Goal: Task Accomplishment & Management: Use online tool/utility

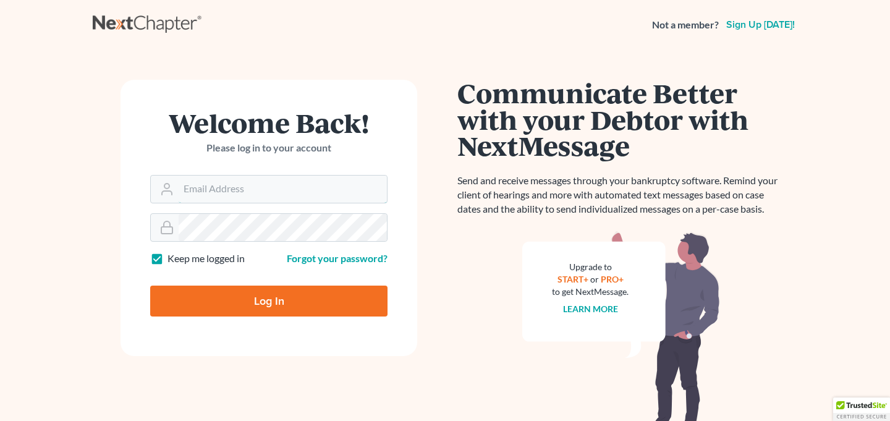
type input "contact@mvnlaw.com"
click at [349, 297] on input "Log In" at bounding box center [268, 301] width 237 height 31
type input "Thinking..."
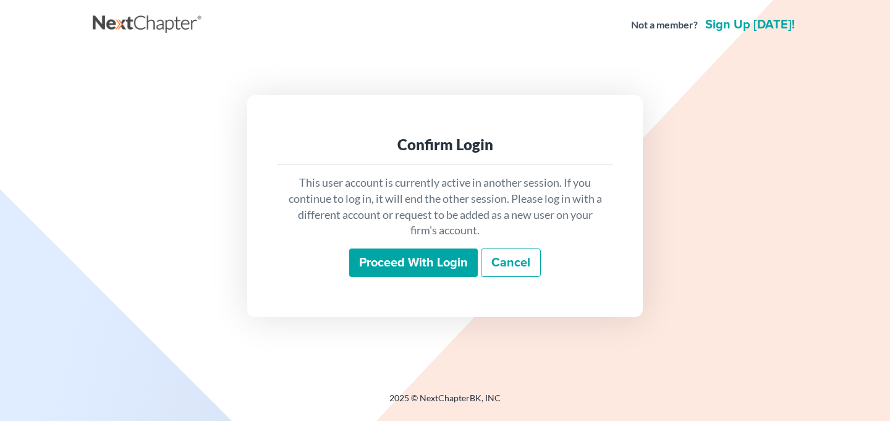
click at [431, 260] on input "Proceed with login" at bounding box center [413, 263] width 129 height 28
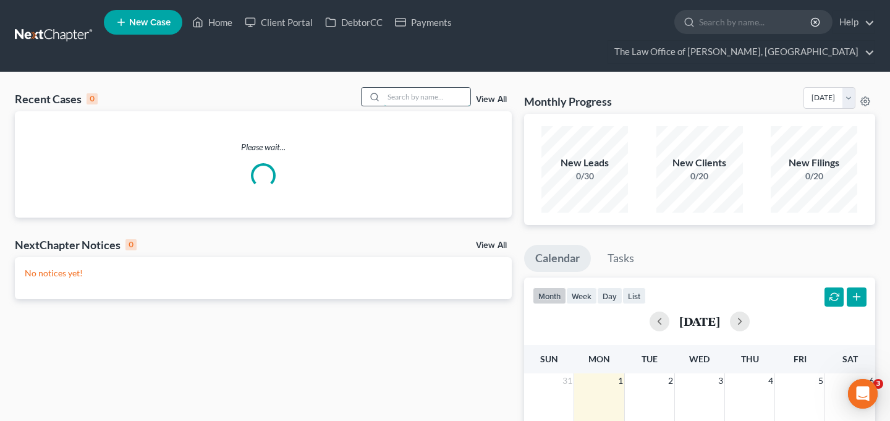
click at [409, 88] on input "search" at bounding box center [427, 97] width 87 height 18
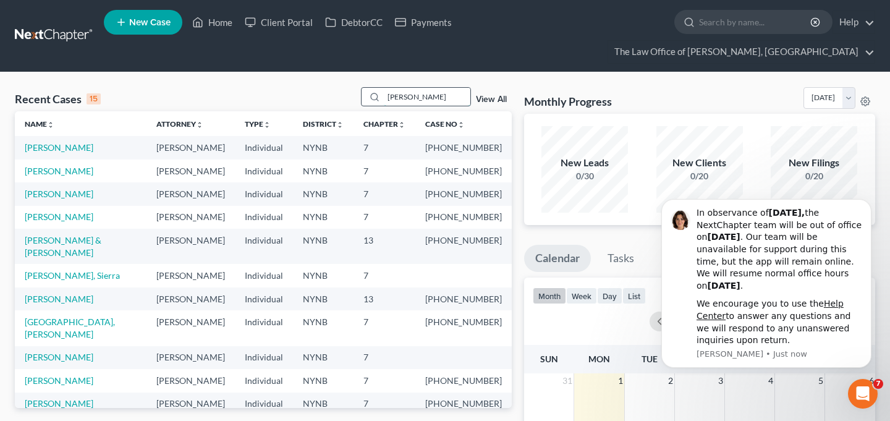
type input "[PERSON_NAME]"
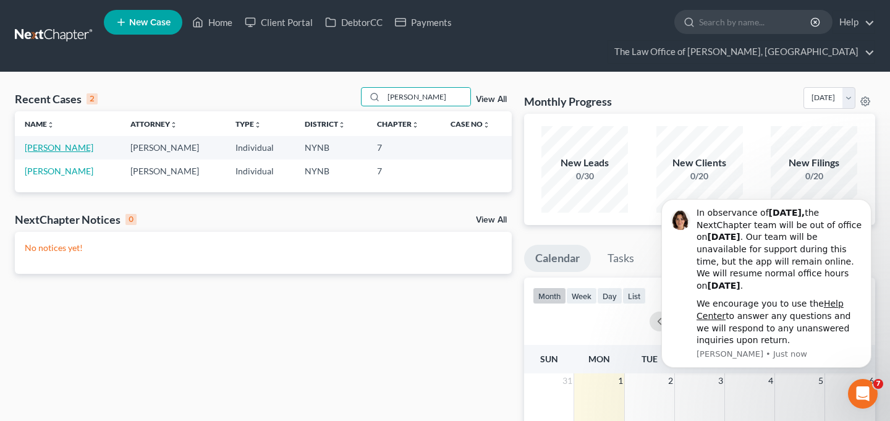
click at [80, 142] on link "[PERSON_NAME]" at bounding box center [59, 147] width 69 height 11
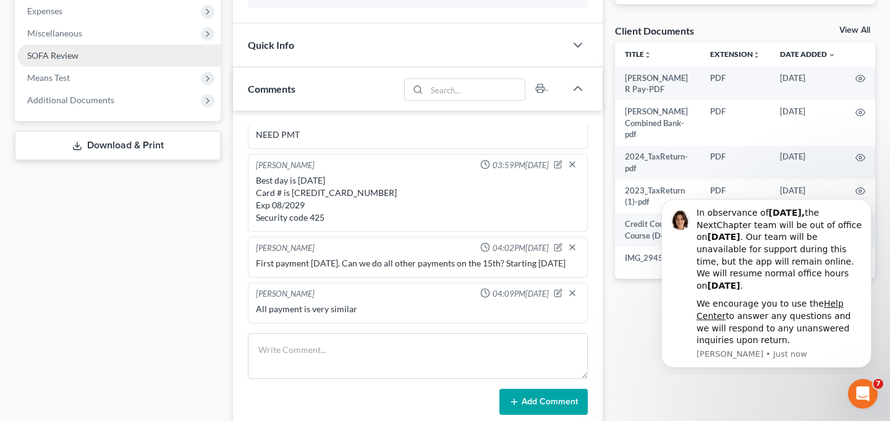
scroll to position [448, 0]
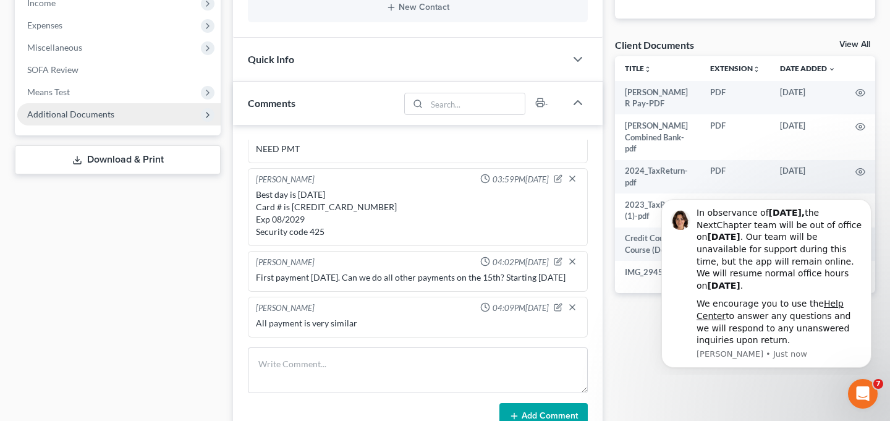
click at [100, 109] on span "Additional Documents" at bounding box center [70, 114] width 87 height 11
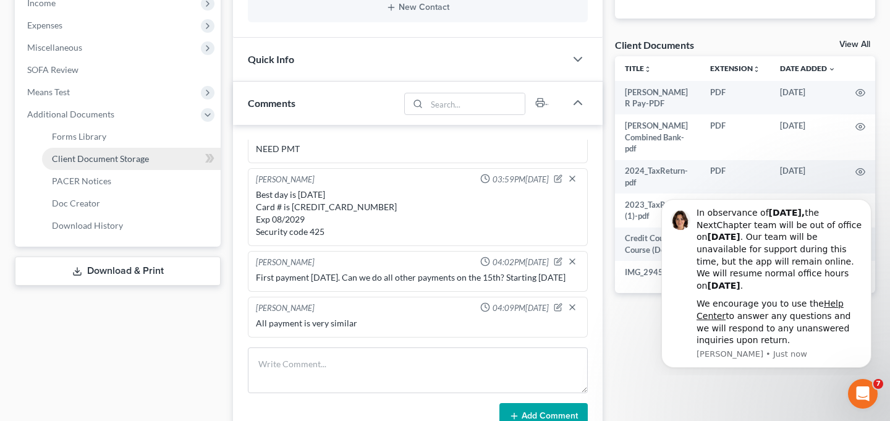
click at [97, 153] on span "Client Document Storage" at bounding box center [100, 158] width 97 height 11
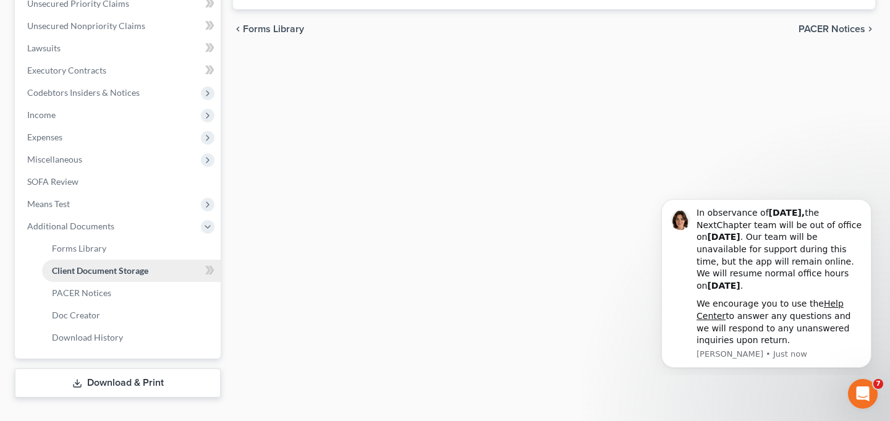
scroll to position [326, 0]
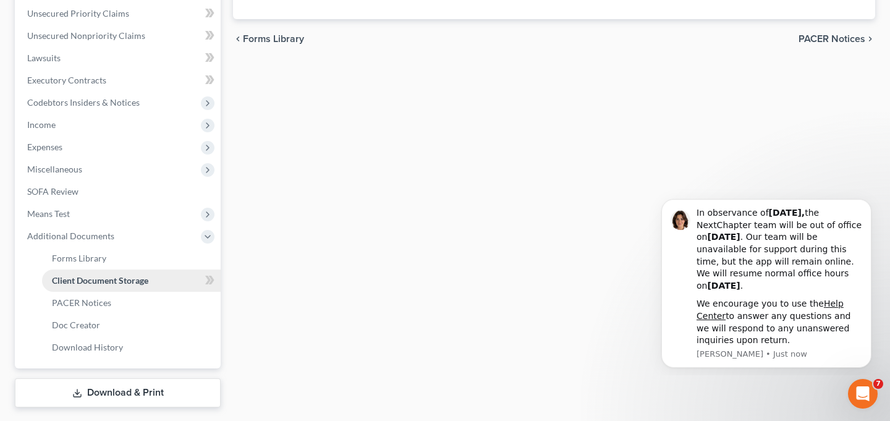
select select "1"
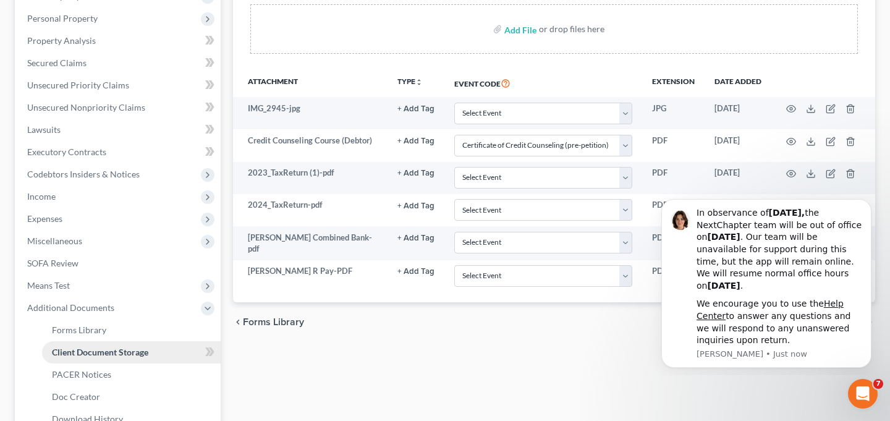
scroll to position [261, 0]
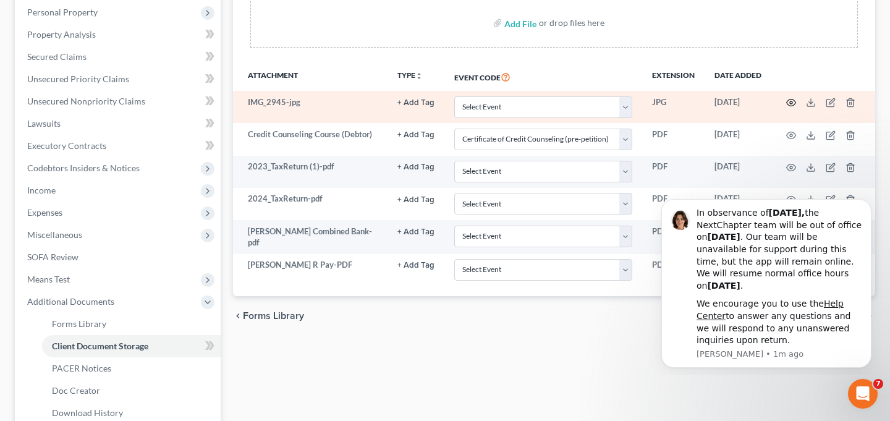
click at [789, 98] on icon "button" at bounding box center [791, 103] width 10 height 10
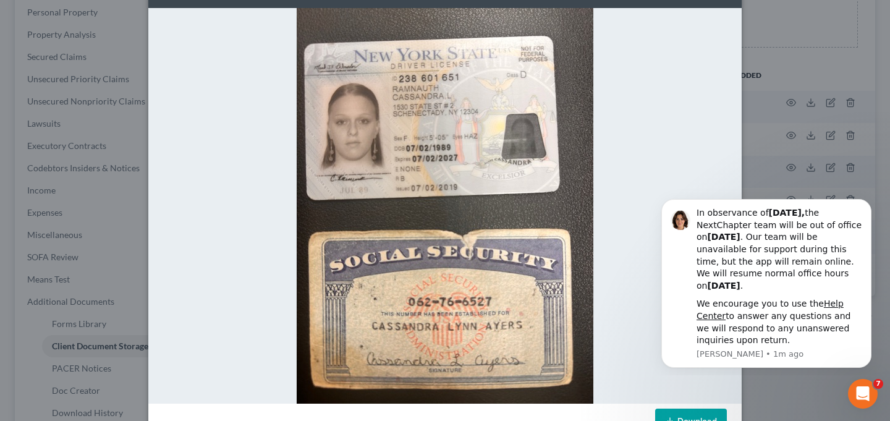
scroll to position [0, 0]
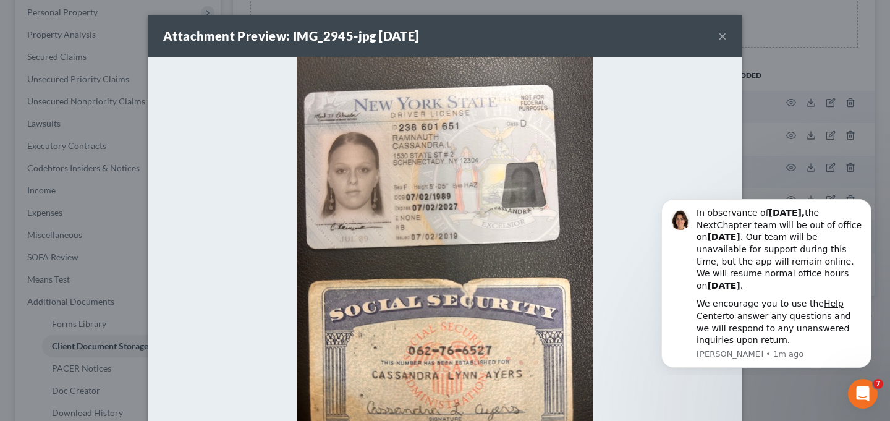
click at [723, 37] on button "×" at bounding box center [722, 35] width 9 height 15
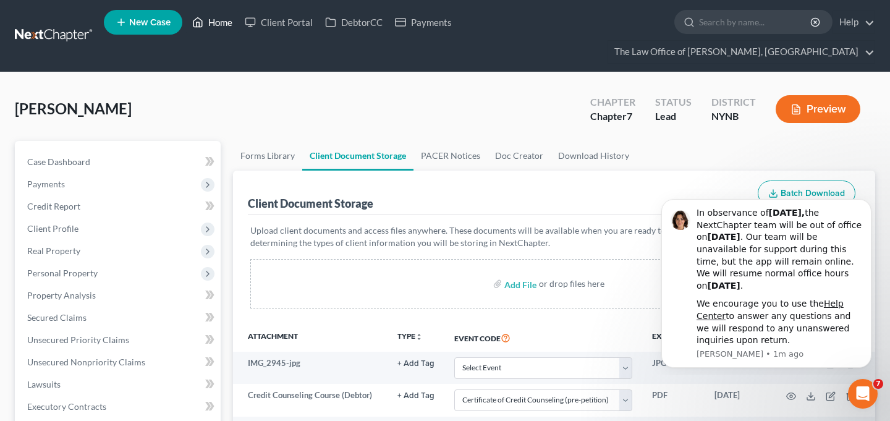
click at [205, 30] on link "Home" at bounding box center [212, 22] width 53 height 22
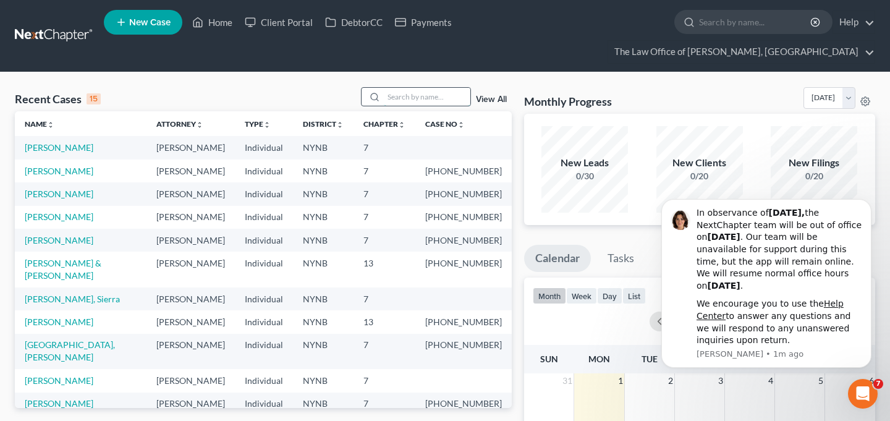
click at [404, 88] on input "search" at bounding box center [427, 97] width 87 height 18
type input "[PERSON_NAME]"
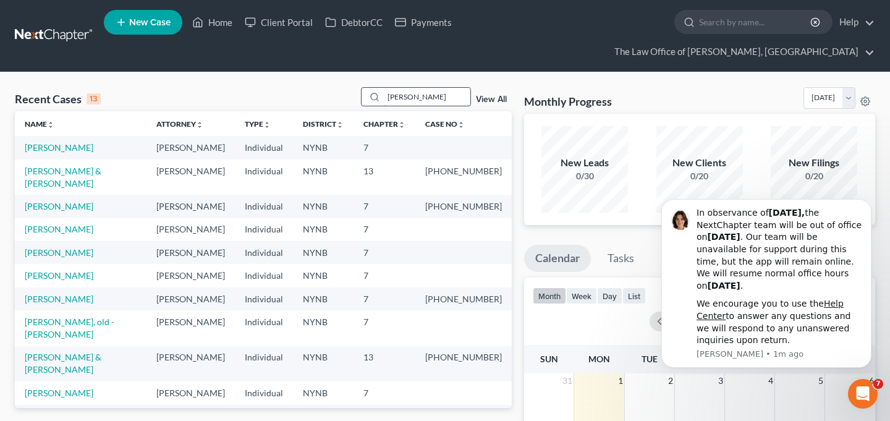
drag, startPoint x: 418, startPoint y: 77, endPoint x: 366, endPoint y: 77, distance: 51.9
click at [366, 87] on div "[PERSON_NAME]" at bounding box center [416, 96] width 110 height 19
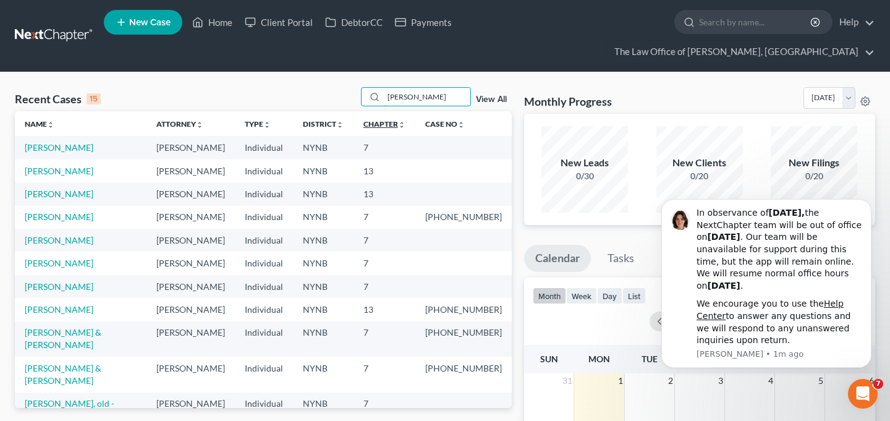
type input "[PERSON_NAME]"
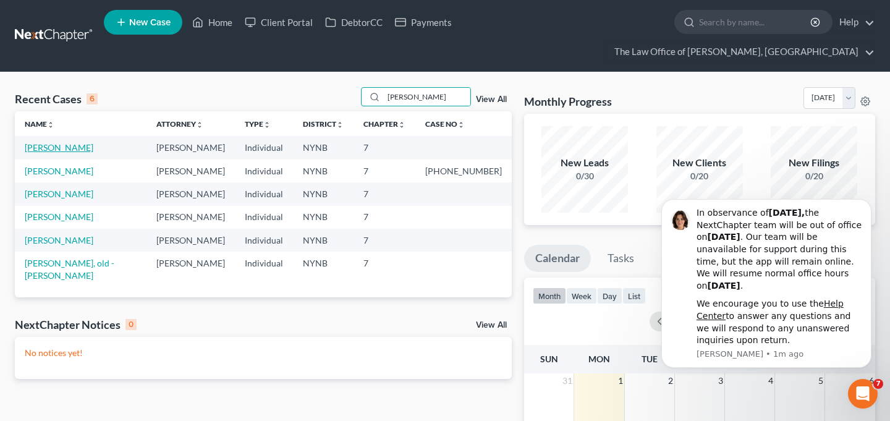
click at [82, 142] on link "[PERSON_NAME]" at bounding box center [59, 147] width 69 height 11
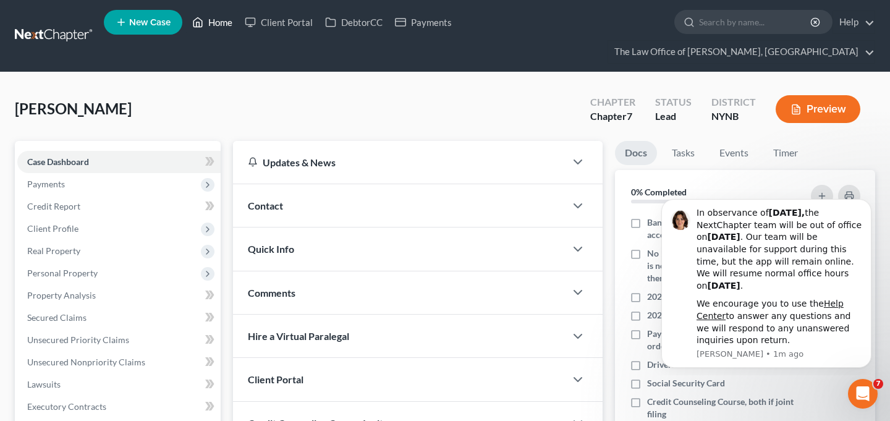
click at [213, 23] on link "Home" at bounding box center [212, 22] width 53 height 22
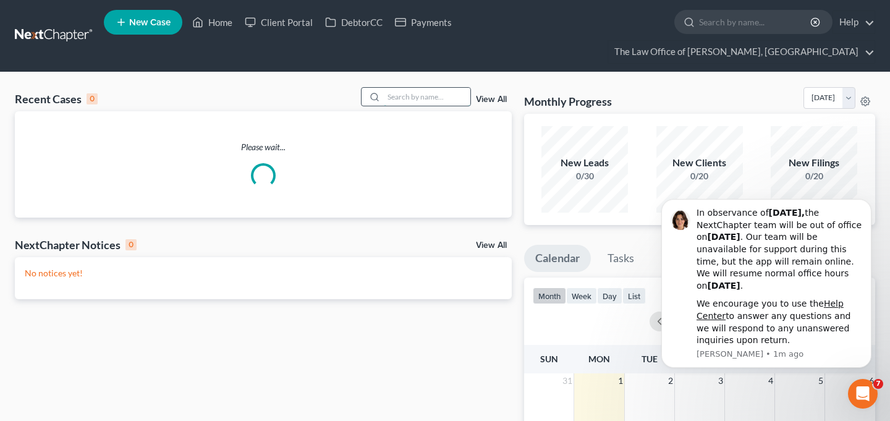
click at [407, 88] on input "search" at bounding box center [427, 97] width 87 height 18
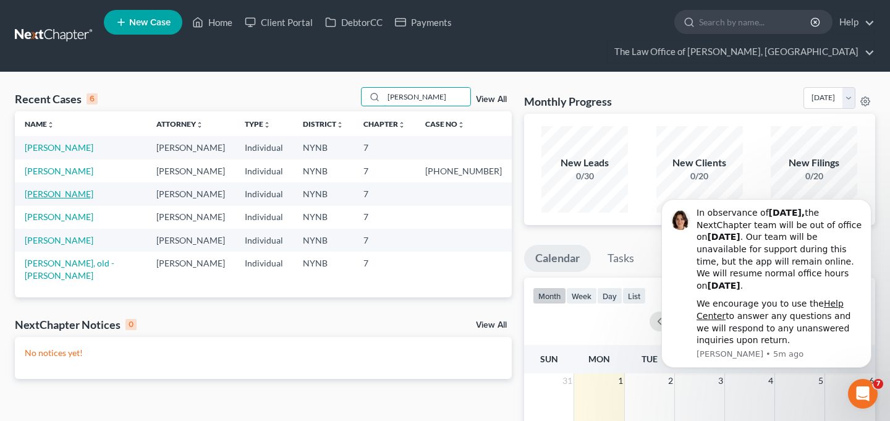
type input "[PERSON_NAME]"
click at [71, 189] on link "[PERSON_NAME]" at bounding box center [59, 194] width 69 height 11
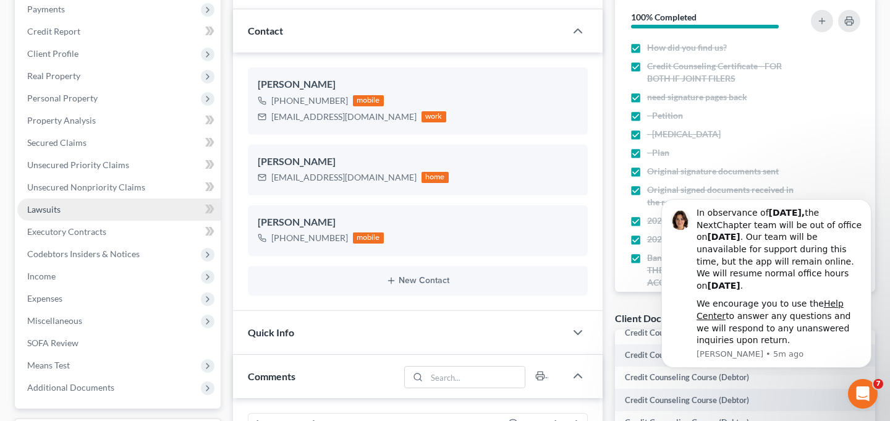
scroll to position [239, 0]
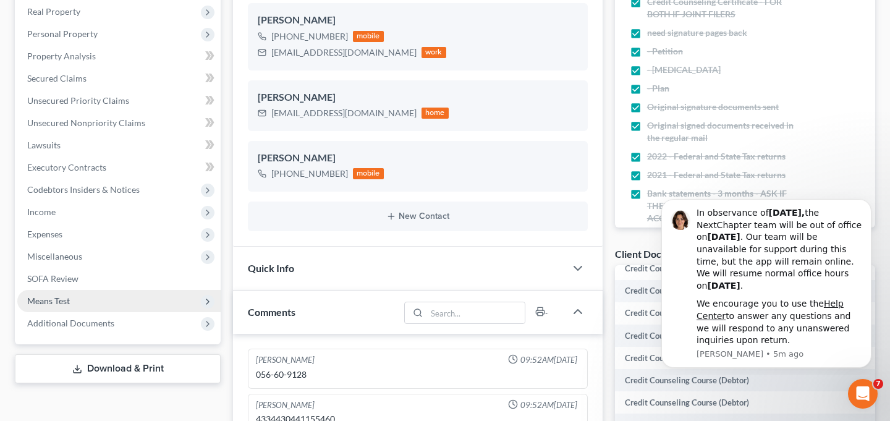
click at [69, 290] on span "Means Test" at bounding box center [118, 301] width 203 height 22
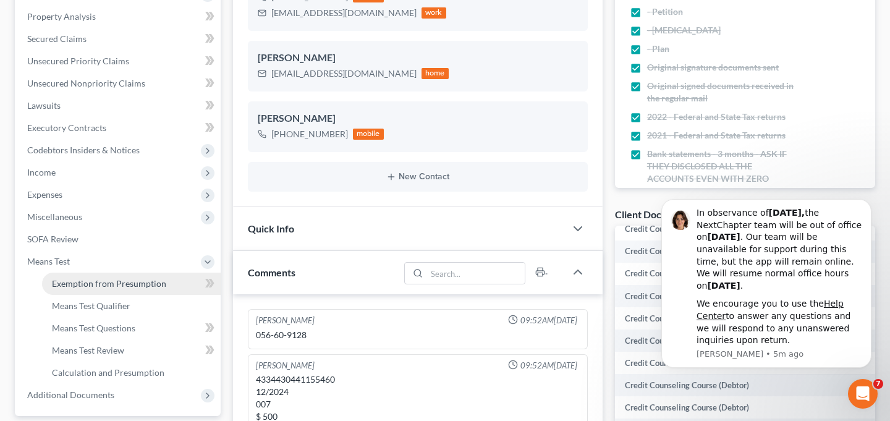
scroll to position [292, 0]
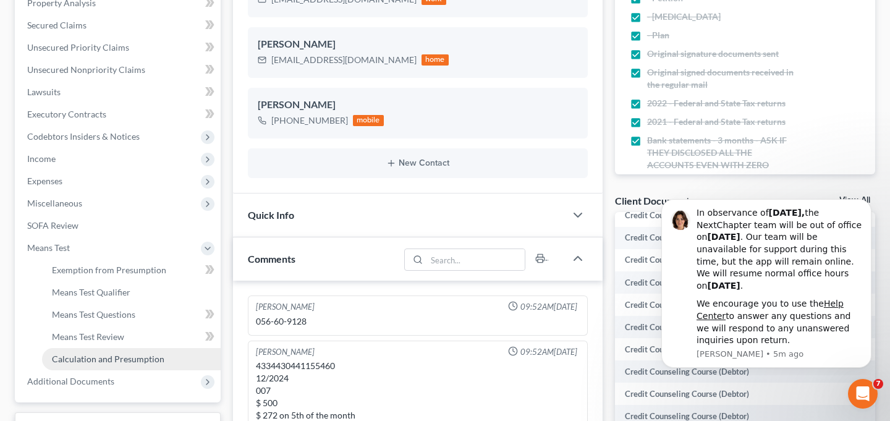
click at [72, 354] on span "Calculation and Presumption" at bounding box center [108, 359] width 113 height 11
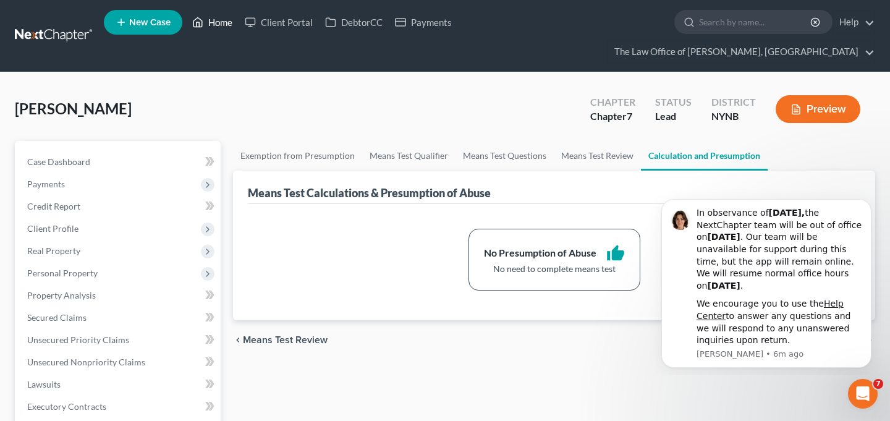
click at [219, 28] on link "Home" at bounding box center [212, 22] width 53 height 22
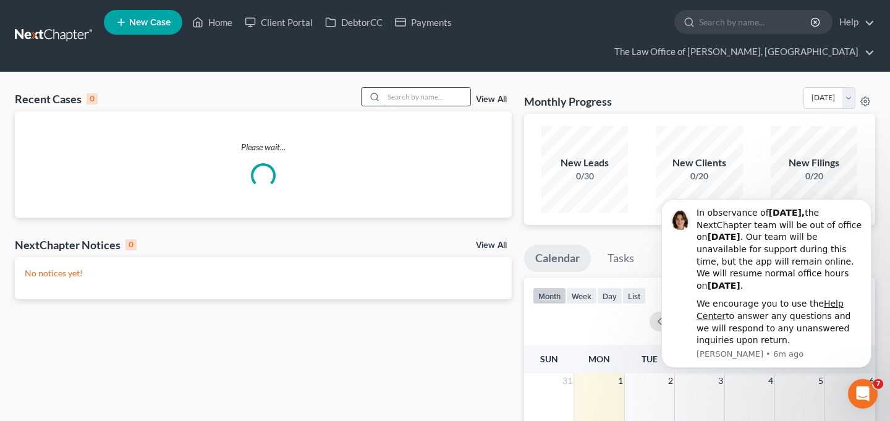
click at [424, 88] on input "search" at bounding box center [427, 97] width 87 height 18
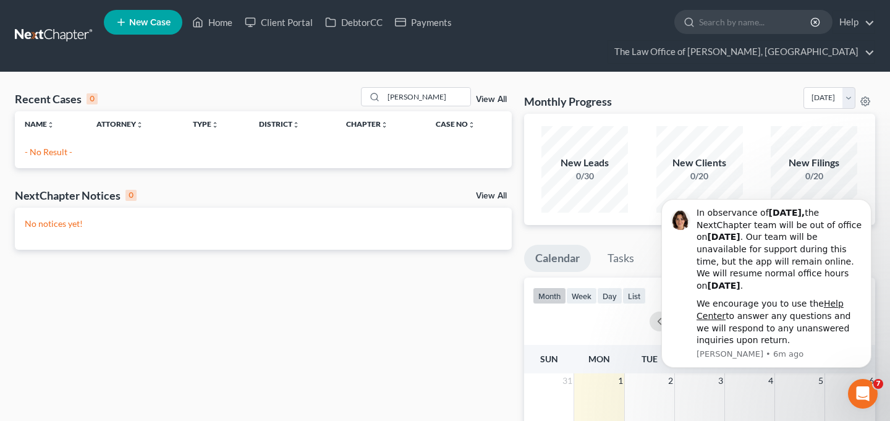
click at [46, 146] on p "- No Result -" at bounding box center [263, 152] width 477 height 12
click at [427, 88] on input "[PERSON_NAME]" at bounding box center [427, 97] width 87 height 18
type input "[PERSON_NAME]"
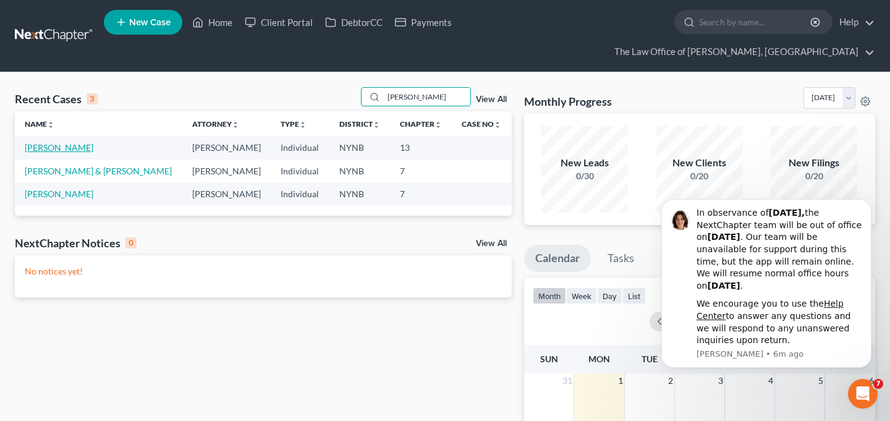
click at [57, 142] on link "[PERSON_NAME]" at bounding box center [59, 147] width 69 height 11
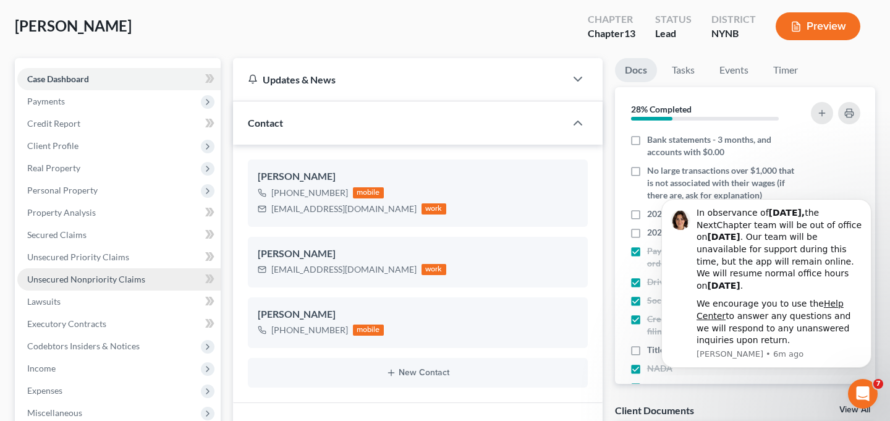
scroll to position [203, 0]
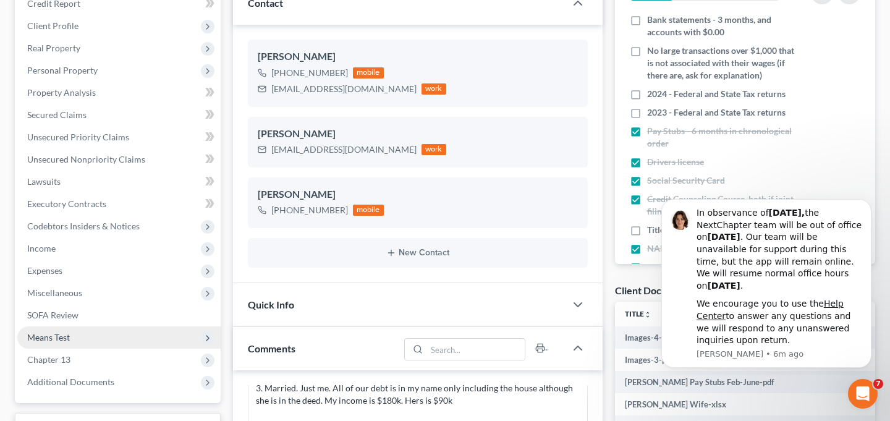
click at [103, 326] on span "Means Test" at bounding box center [118, 337] width 203 height 22
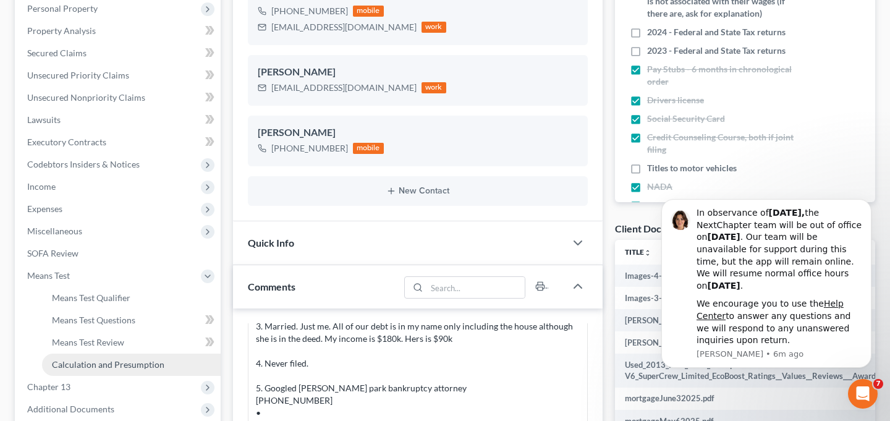
click at [127, 359] on span "Calculation and Presumption" at bounding box center [108, 364] width 113 height 11
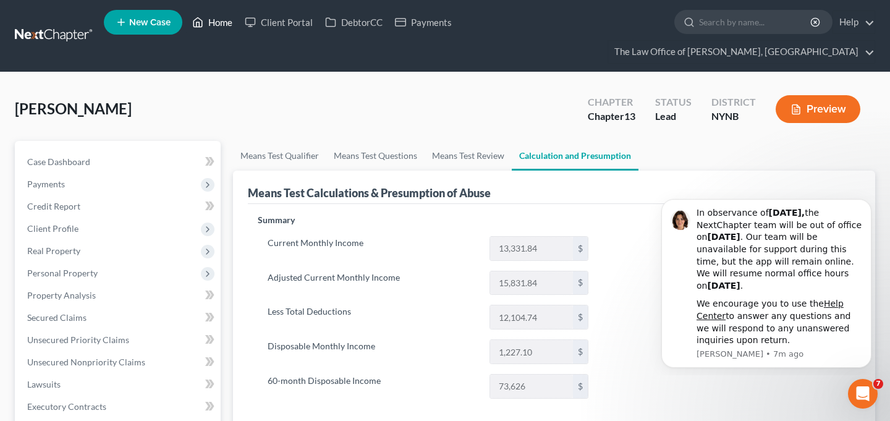
click at [209, 31] on link "Home" at bounding box center [212, 22] width 53 height 22
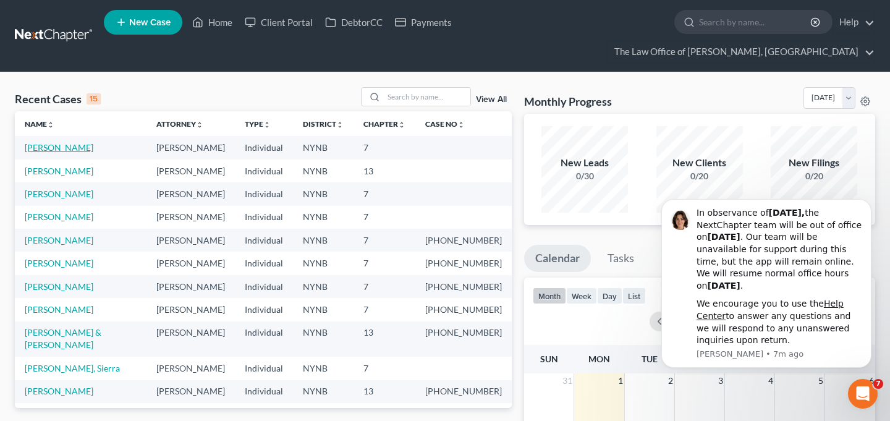
click at [75, 142] on link "[PERSON_NAME]" at bounding box center [59, 147] width 69 height 11
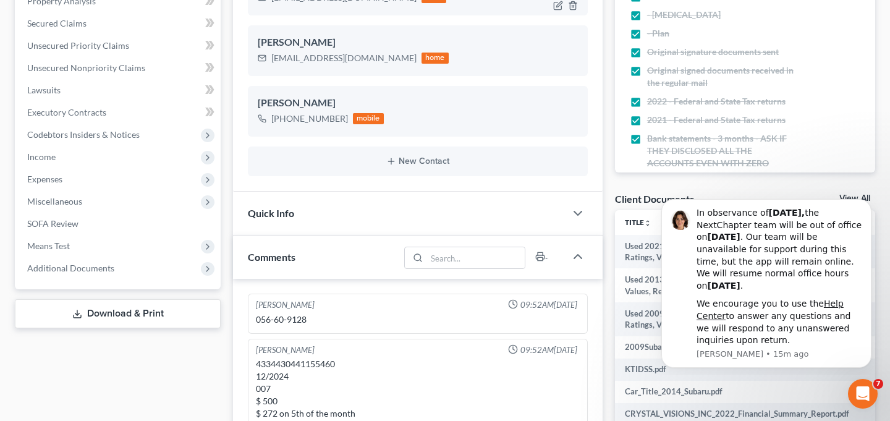
scroll to position [307, 0]
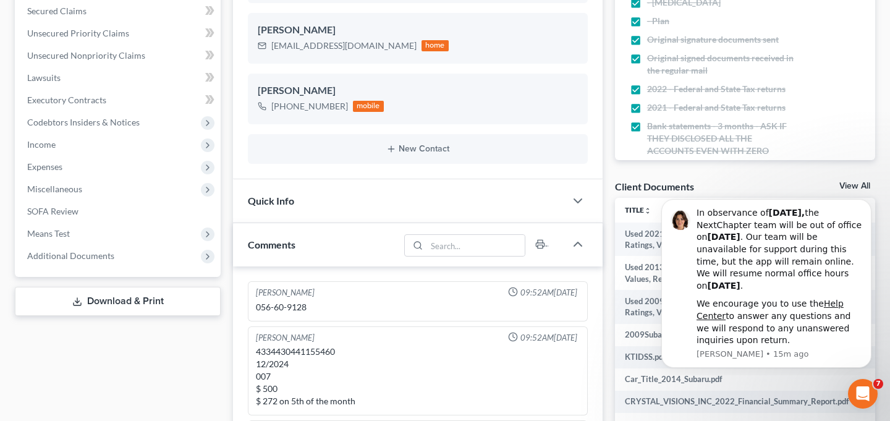
click at [65, 228] on span "Means Test" at bounding box center [48, 233] width 43 height 11
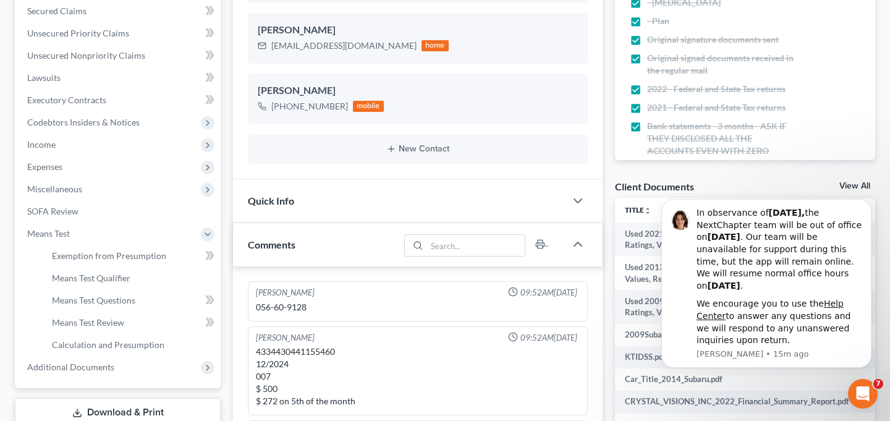
scroll to position [396, 0]
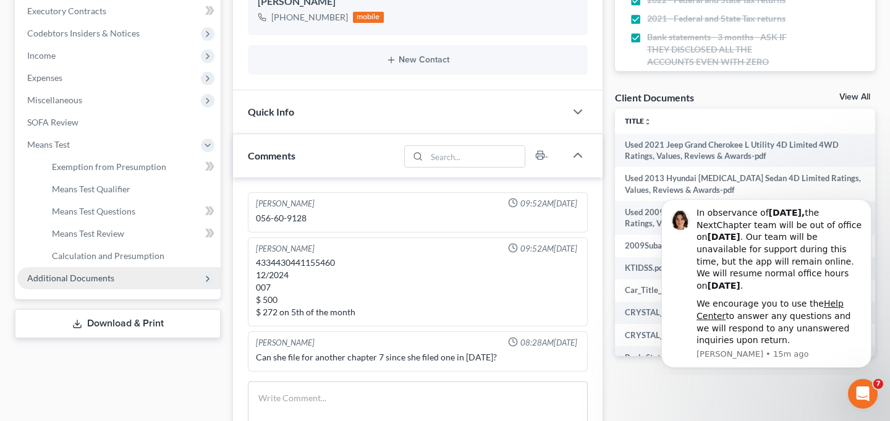
click at [127, 267] on span "Additional Documents" at bounding box center [118, 278] width 203 height 22
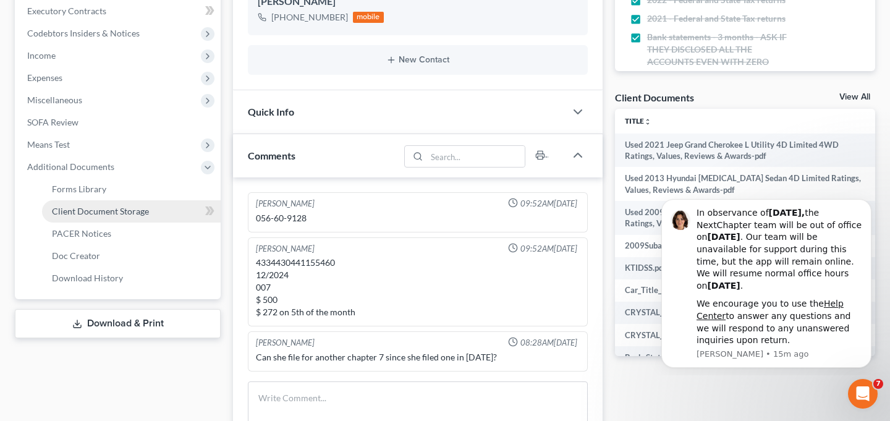
click at [102, 200] on link "Client Document Storage" at bounding box center [131, 211] width 179 height 22
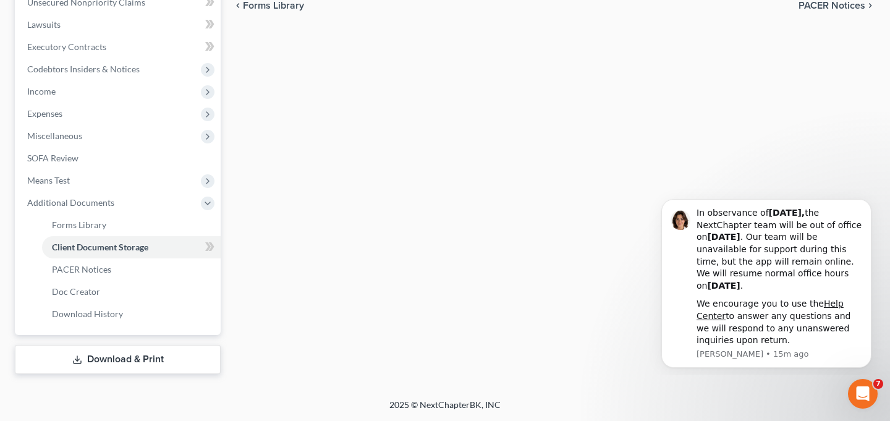
scroll to position [336, 0]
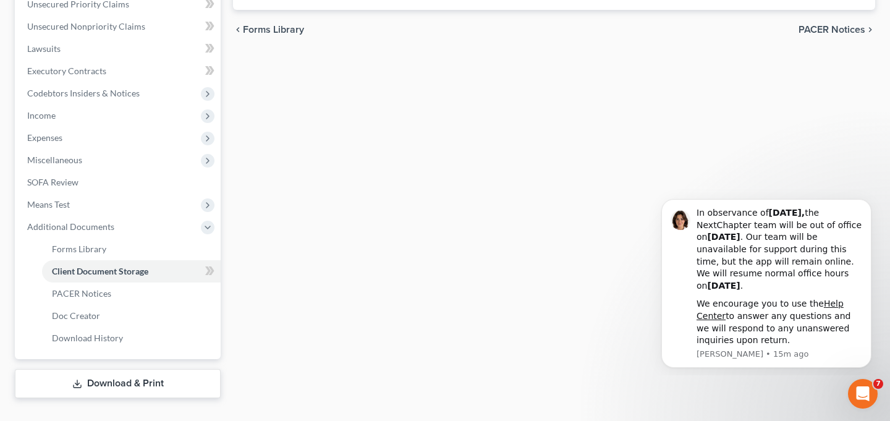
select select "1"
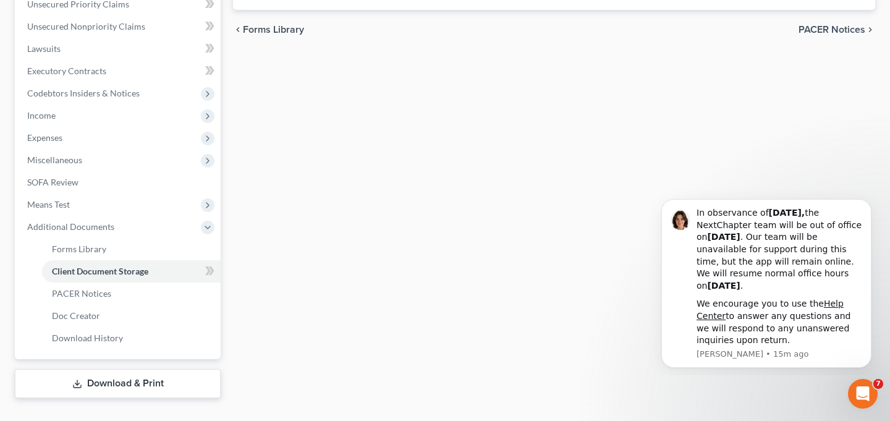
select select "1"
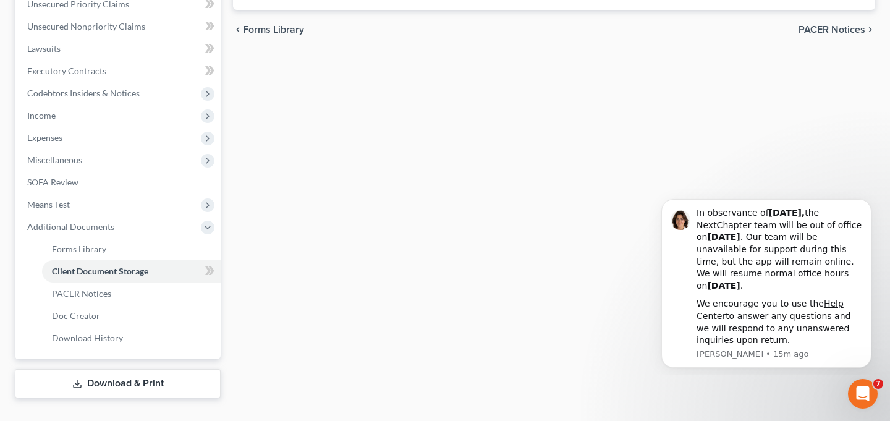
select select "1"
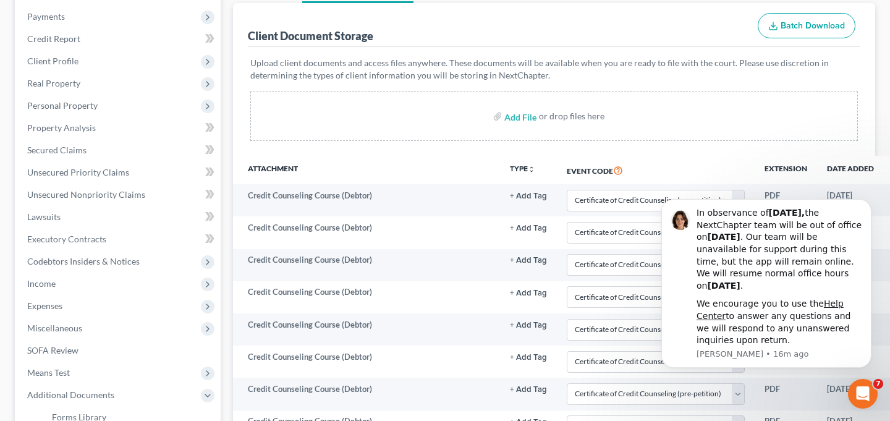
scroll to position [0, 0]
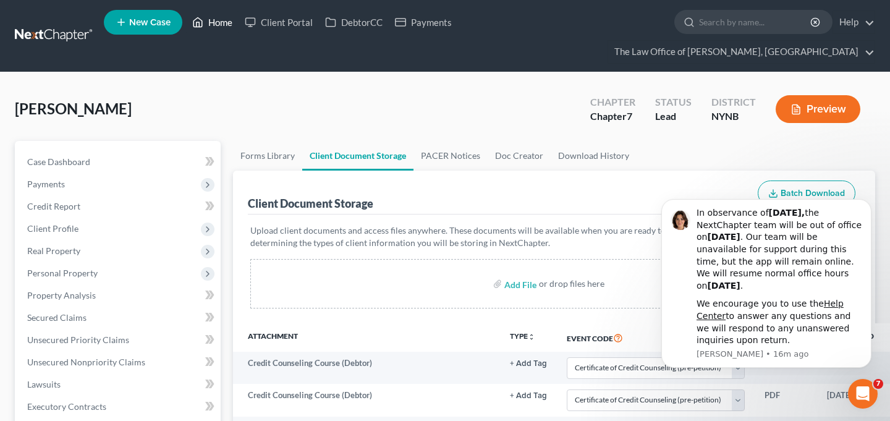
click at [215, 25] on link "Home" at bounding box center [212, 22] width 53 height 22
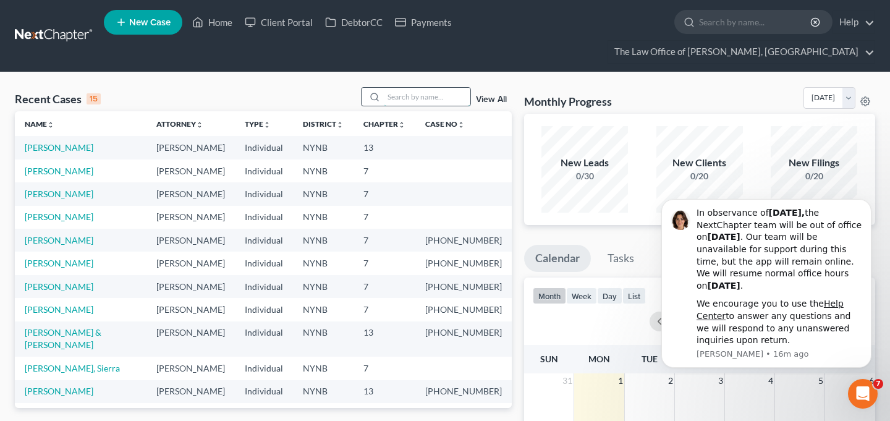
click at [411, 88] on input "search" at bounding box center [427, 97] width 87 height 18
type input "[PERSON_NAME]"
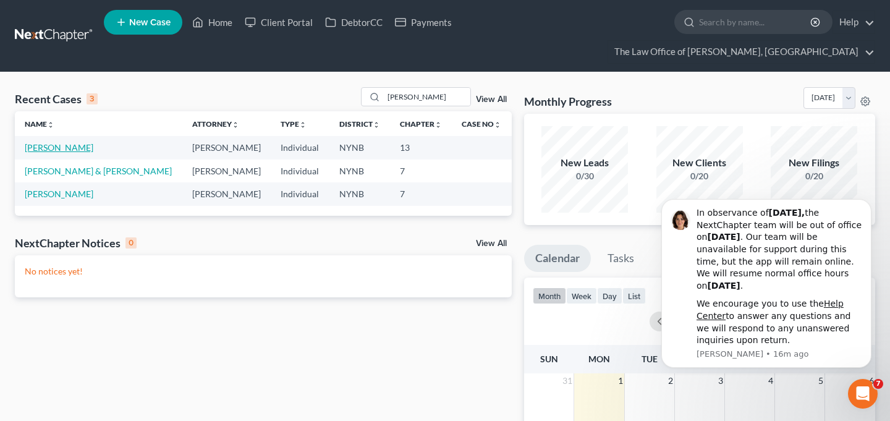
click at [60, 142] on link "[PERSON_NAME]" at bounding box center [59, 147] width 69 height 11
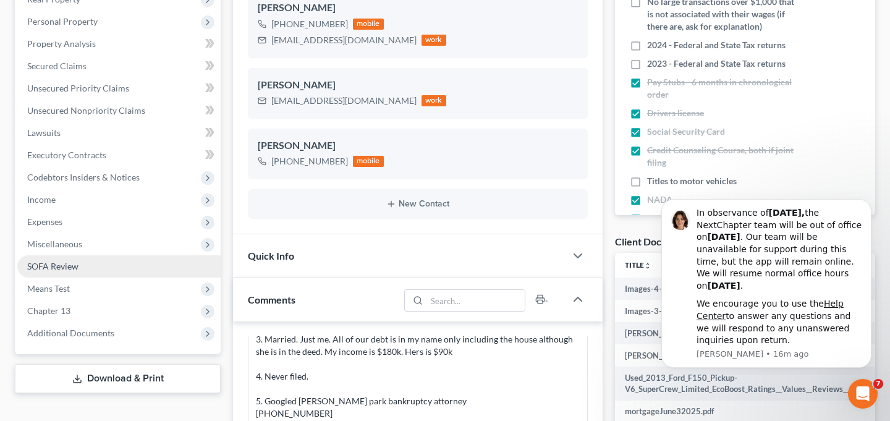
scroll to position [710, 0]
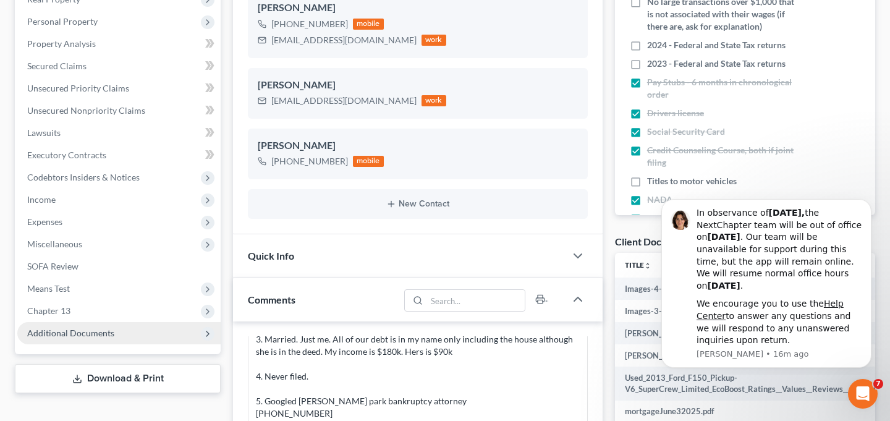
click at [127, 322] on span "Additional Documents" at bounding box center [118, 333] width 203 height 22
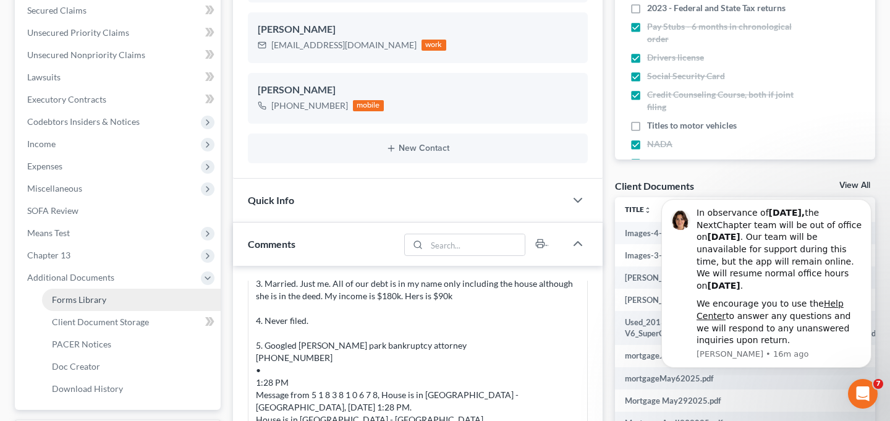
scroll to position [331, 0]
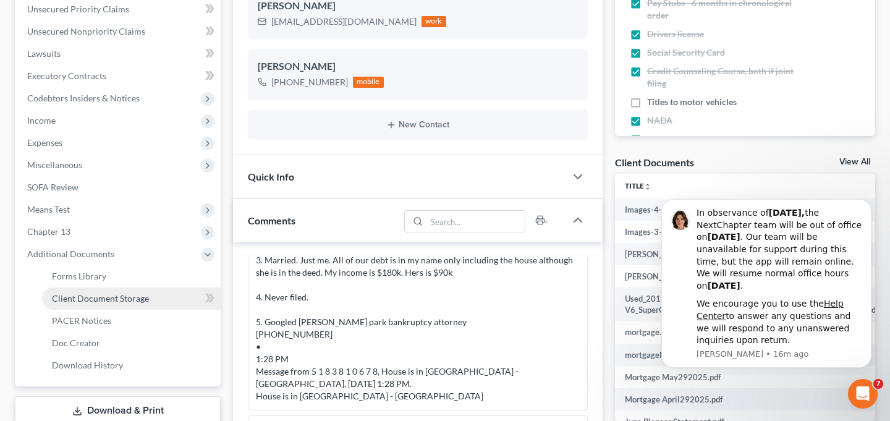
click at [174, 287] on link "Client Document Storage" at bounding box center [131, 298] width 179 height 22
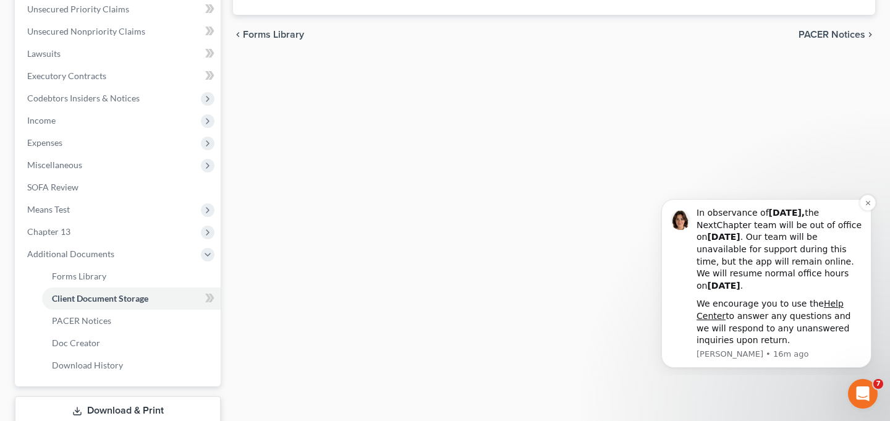
select select "1"
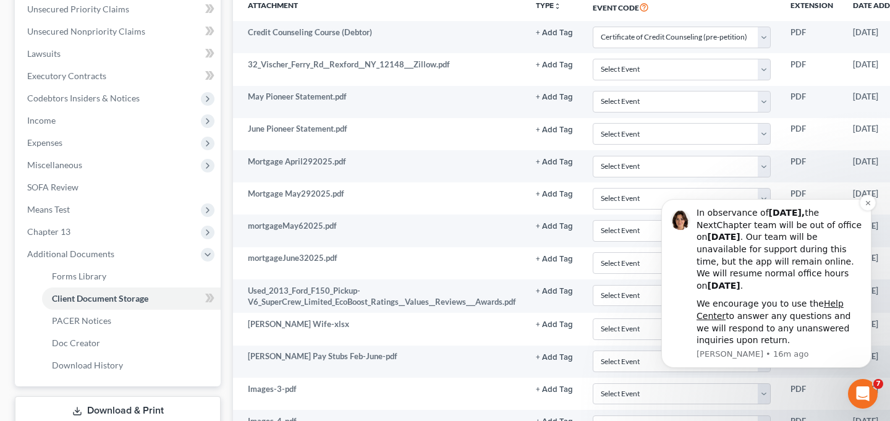
scroll to position [150, 0]
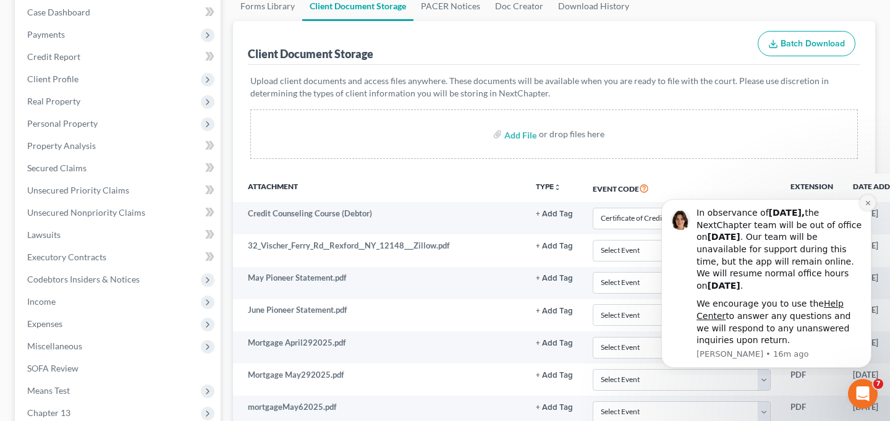
click at [867, 203] on icon "Dismiss notification" at bounding box center [868, 203] width 7 height 7
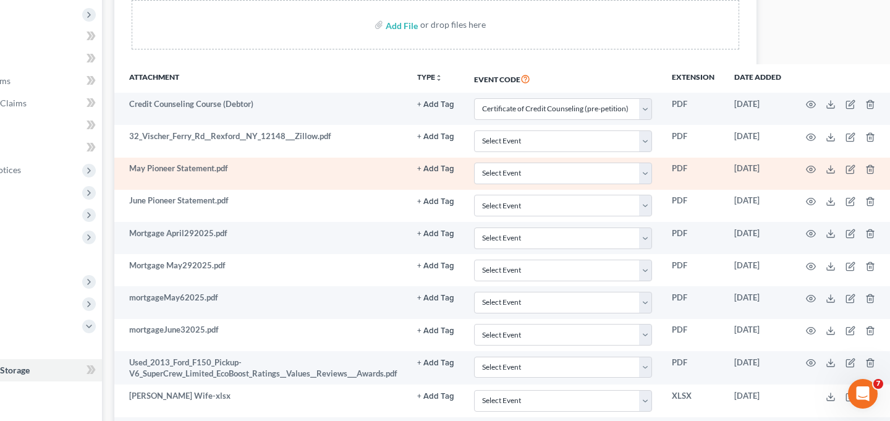
scroll to position [0, 119]
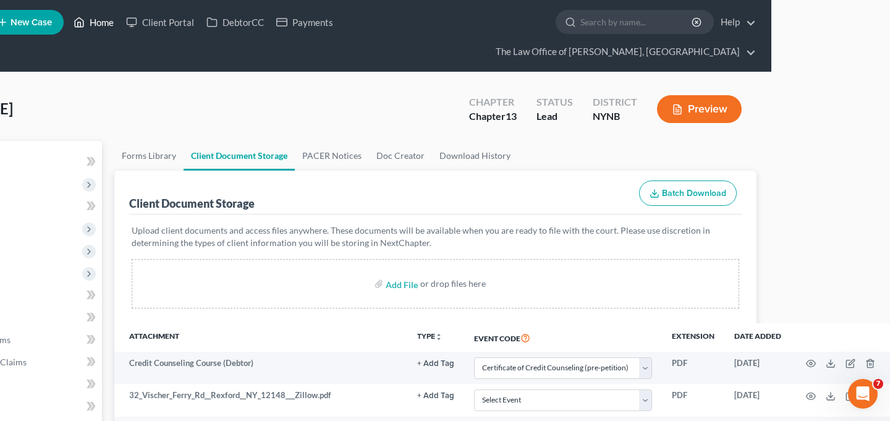
click at [106, 22] on link "Home" at bounding box center [93, 22] width 53 height 22
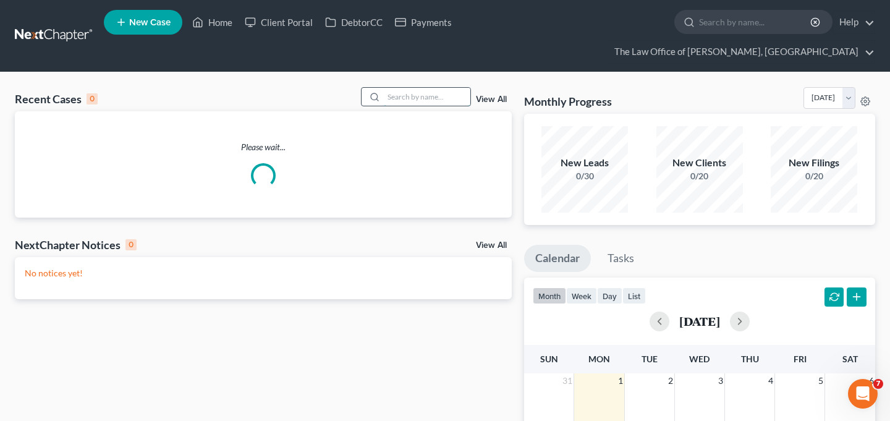
click at [410, 88] on input "search" at bounding box center [427, 97] width 87 height 18
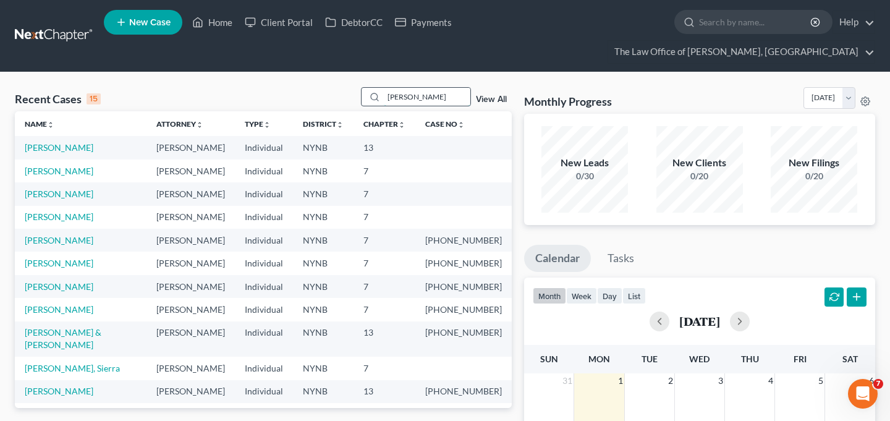
type input "[PERSON_NAME]"
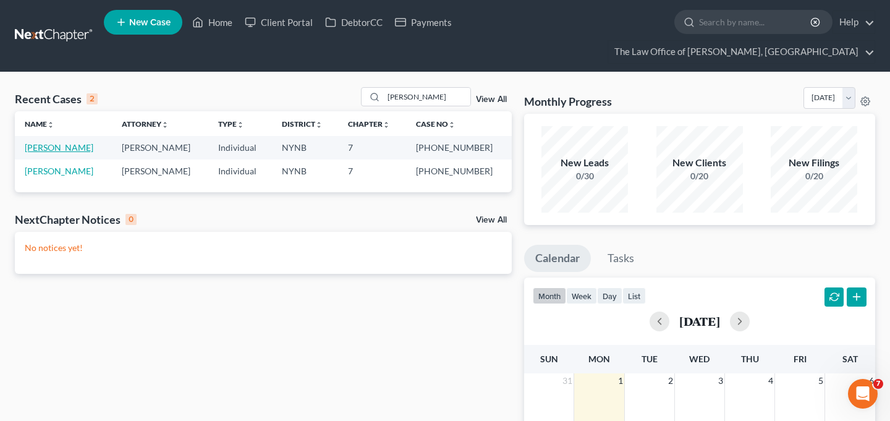
click at [60, 142] on link "[PERSON_NAME]" at bounding box center [59, 147] width 69 height 11
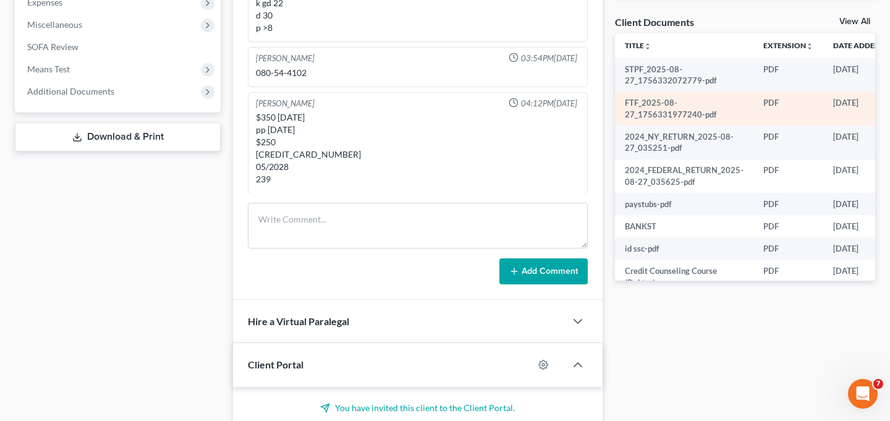
scroll to position [0, 51]
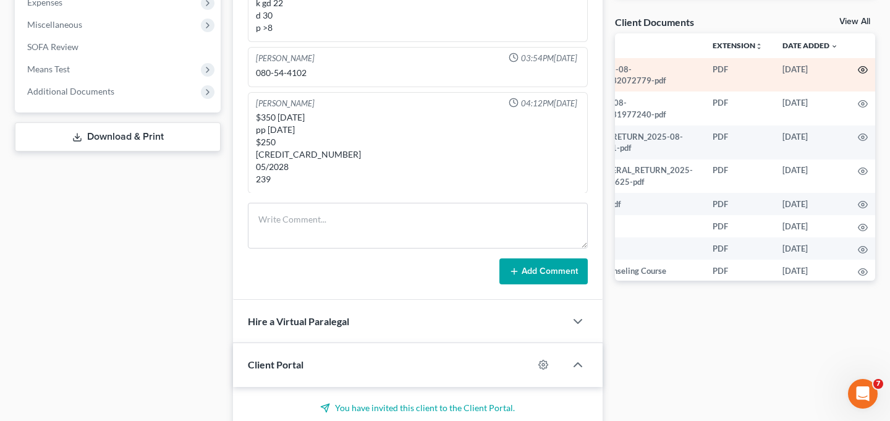
click at [863, 65] on icon "button" at bounding box center [863, 70] width 10 height 10
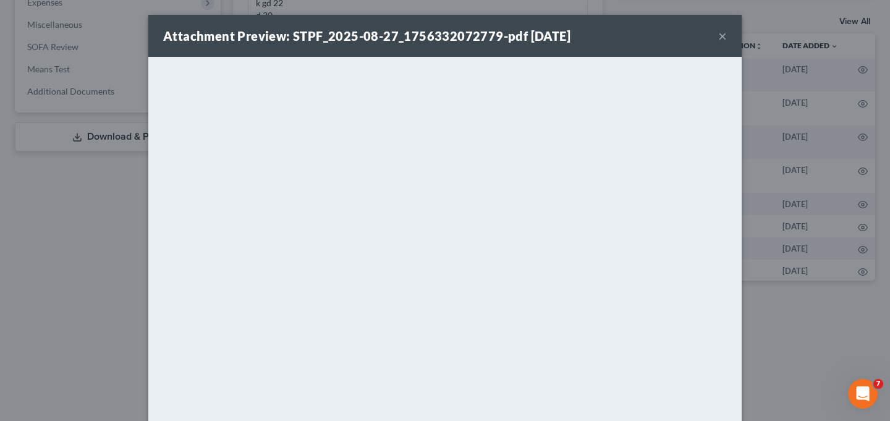
scroll to position [23, 0]
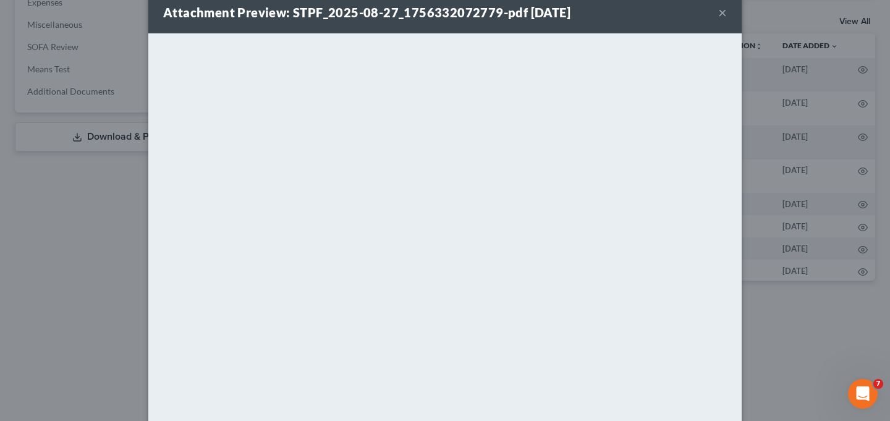
click at [724, 15] on button "×" at bounding box center [722, 12] width 9 height 15
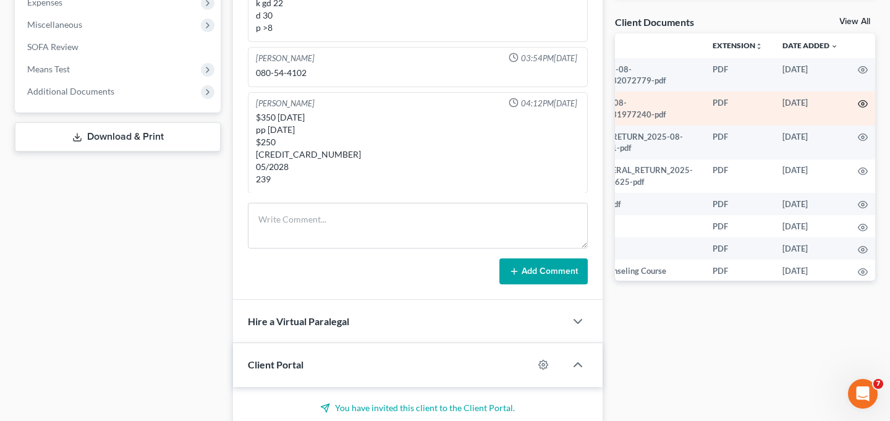
click at [859, 99] on icon "button" at bounding box center [863, 104] width 10 height 10
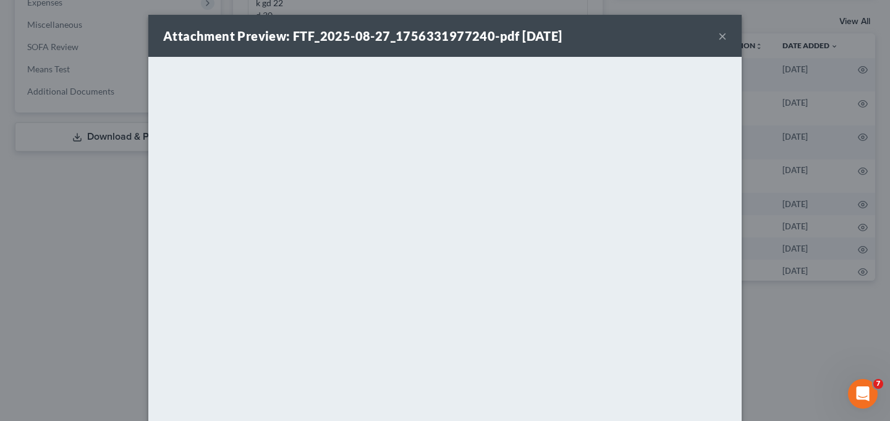
click at [721, 33] on button "×" at bounding box center [722, 35] width 9 height 15
